Goal: Task Accomplishment & Management: Manage account settings

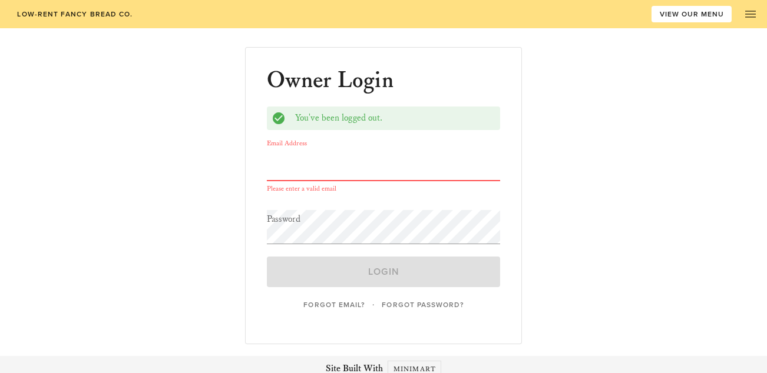
click at [313, 171] on input "Email Address" at bounding box center [383, 164] width 233 height 34
type input "[EMAIL_ADDRESS][DOMAIN_NAME]"
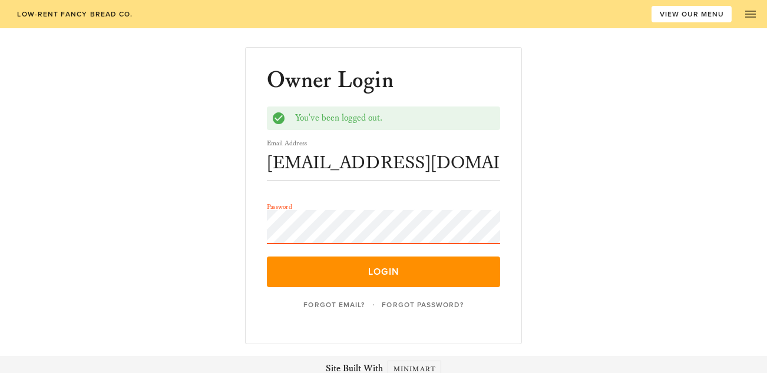
click at [267, 257] on button "Login" at bounding box center [383, 272] width 233 height 31
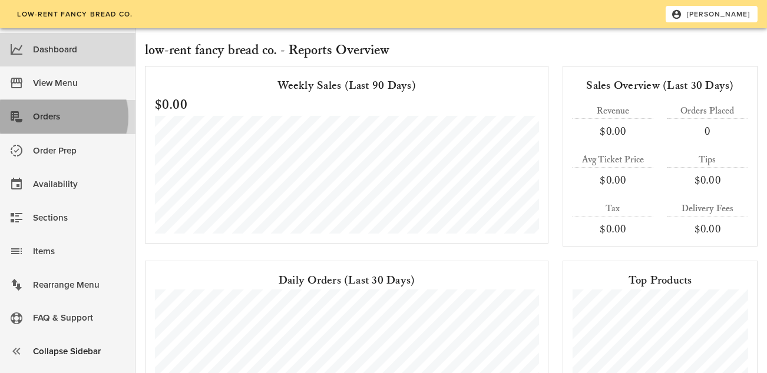
click at [43, 117] on div "Orders" at bounding box center [79, 116] width 93 height 19
